Goal: Book appointment/travel/reservation

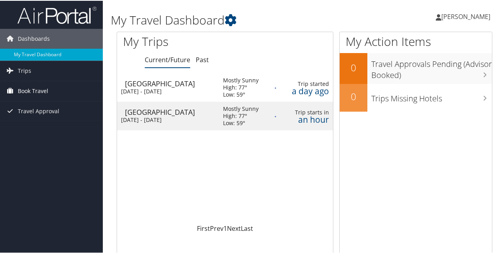
click at [36, 91] on span "Book Travel" at bounding box center [33, 90] width 30 height 20
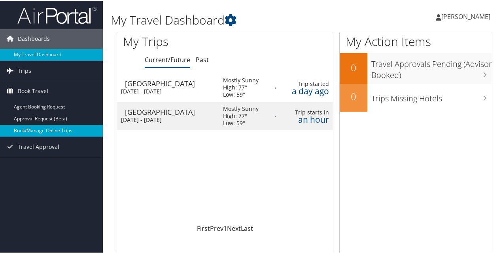
click at [43, 132] on link "Book/Manage Online Trips" at bounding box center [51, 130] width 103 height 12
